Goal: Navigation & Orientation: Understand site structure

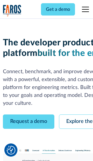
scroll to position [33, 0]
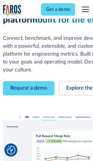
click at [29, 81] on link "Request a demo" at bounding box center [29, 88] width 52 height 14
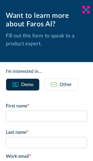
click at [86, 10] on icon at bounding box center [86, 9] width 5 height 4
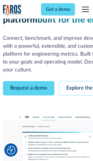
click at [76, 81] on link "Explore the platform" at bounding box center [90, 88] width 62 height 14
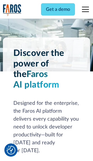
scroll to position [4387, 0]
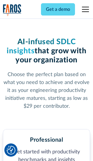
scroll to position [905, 0]
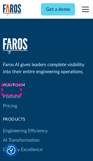
click at [11, 92] on link "Platform" at bounding box center [12, 96] width 18 height 9
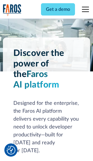
scroll to position [4575, 0]
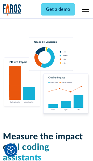
scroll to position [3611, 0]
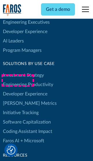
click at [18, 98] on link "[PERSON_NAME] Metrics" at bounding box center [30, 102] width 54 height 9
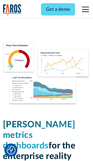
scroll to position [2557, 0]
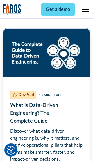
scroll to position [2635, 0]
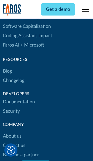
click at [13, 80] on link "Changelog" at bounding box center [14, 80] width 22 height 9
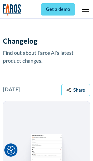
scroll to position [7055, 0]
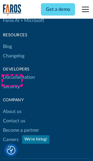
click at [12, 107] on link "About us" at bounding box center [12, 111] width 19 height 9
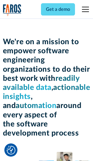
scroll to position [2014, 0]
